Goal: Transaction & Acquisition: Obtain resource

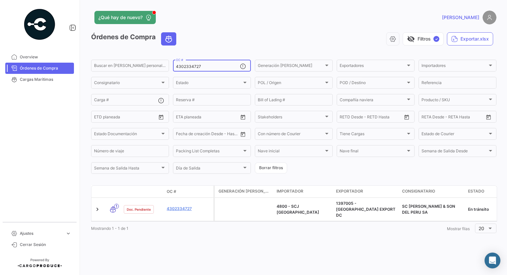
type input "4302334727"
click at [265, 31] on app-header "¿Qué hay de nuevo? [PERSON_NAME]" at bounding box center [293, 22] width 405 height 22
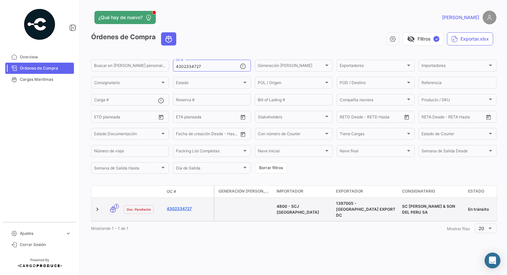
click at [176, 208] on link "4302334727" at bounding box center [189, 209] width 44 height 6
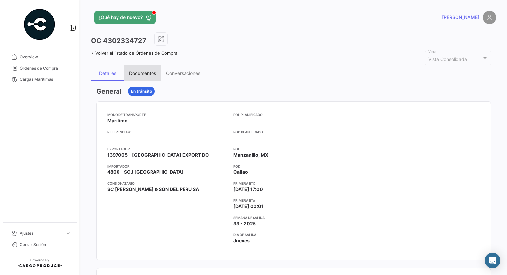
click at [141, 70] on div "Documentos" at bounding box center [142, 73] width 27 height 6
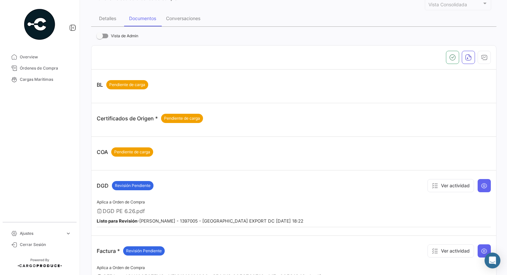
scroll to position [132, 0]
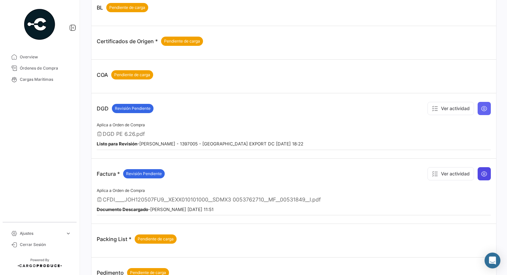
click at [484, 170] on button at bounding box center [483, 173] width 13 height 13
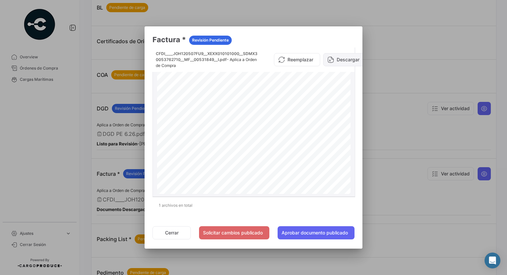
click at [344, 60] on button "Descargar" at bounding box center [344, 59] width 43 height 13
click at [173, 232] on button "Cerrar" at bounding box center [171, 232] width 38 height 13
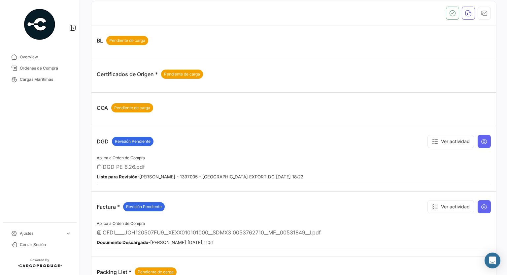
scroll to position [33, 0]
